Goal: Task Accomplishment & Management: Manage account settings

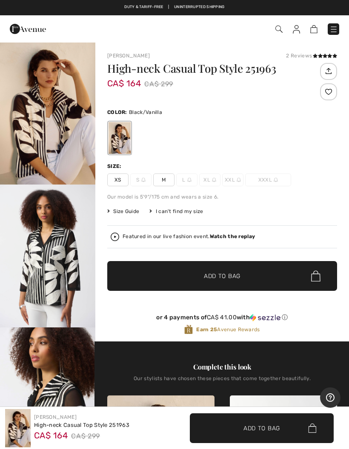
click at [337, 29] on img at bounding box center [333, 29] width 9 height 9
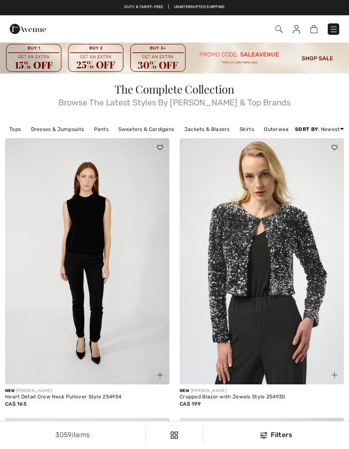
checkbox input "true"
click at [298, 30] on img at bounding box center [296, 29] width 7 height 9
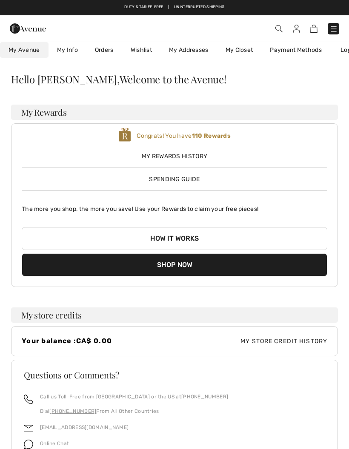
checkbox input "true"
click at [105, 49] on link "Orders" at bounding box center [104, 50] width 36 height 16
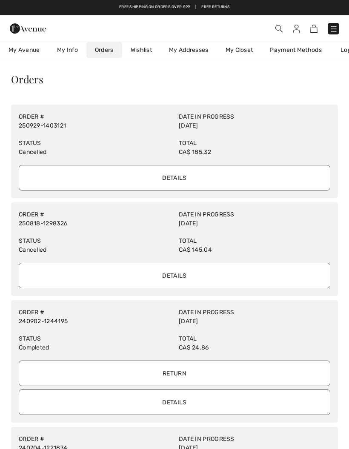
click at [188, 178] on input "Details" at bounding box center [174, 178] width 311 height 26
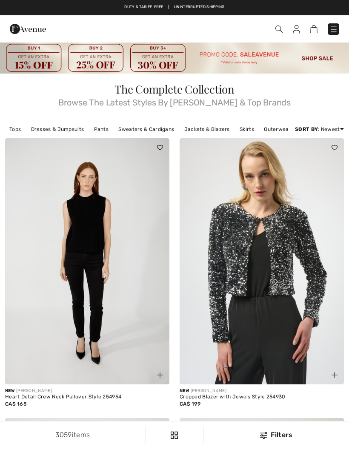
checkbox input "true"
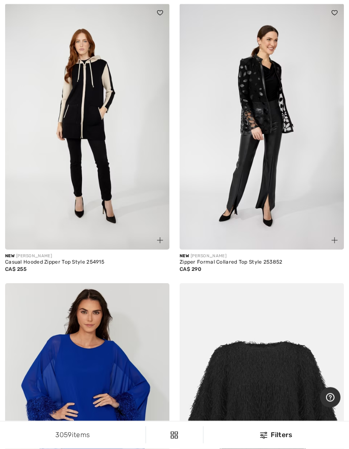
scroll to position [695, 0]
click at [281, 124] on img at bounding box center [262, 126] width 164 height 246
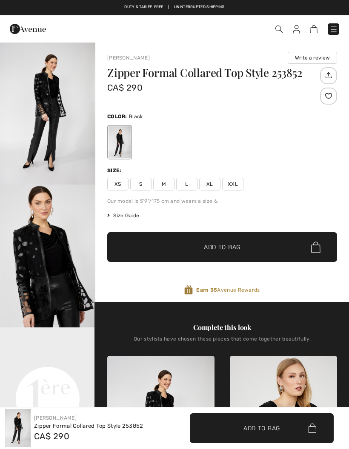
checkbox input "true"
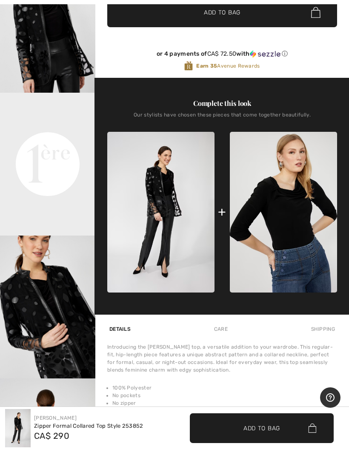
scroll to position [241, 0]
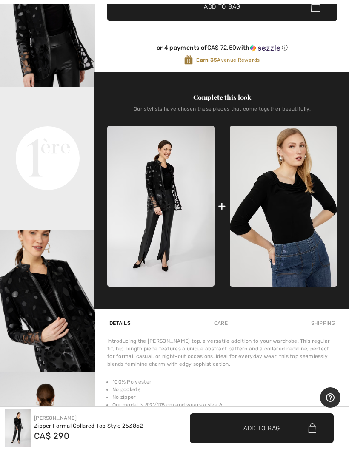
click at [69, 134] on video "Your browser does not support the video tag." at bounding box center [47, 111] width 95 height 48
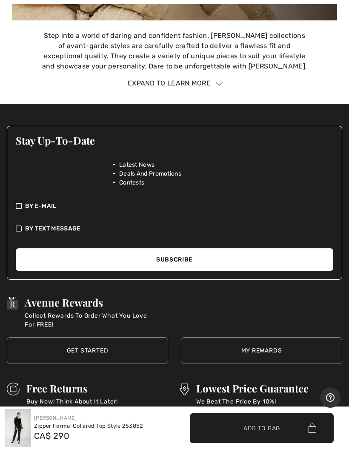
scroll to position [1415, 0]
